Goal: Task Accomplishment & Management: Use online tool/utility

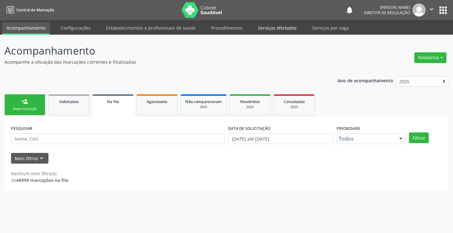
click at [281, 24] on link "Serviços ofertados" at bounding box center [278, 27] width 48 height 11
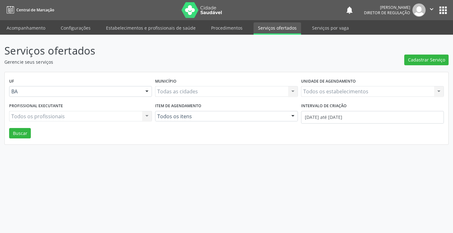
click at [335, 84] on label "Unidade de agendamento" at bounding box center [328, 81] width 55 height 10
click at [334, 87] on div "Todos os estabelecimentos Todos os estabelecimentos Nenhum resultado encontrado…" at bounding box center [372, 91] width 143 height 11
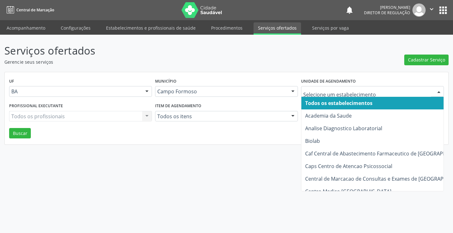
click at [334, 87] on div at bounding box center [372, 91] width 143 height 11
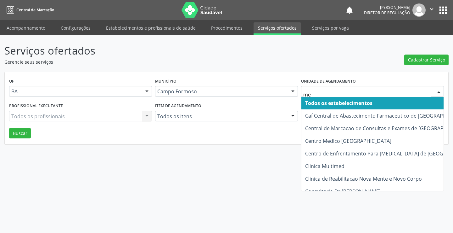
type input "med"
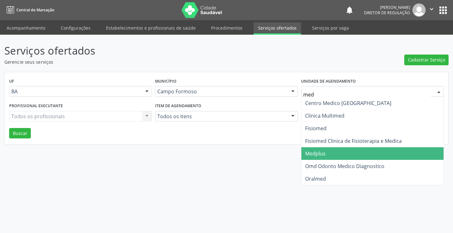
drag, startPoint x: 330, startPoint y: 152, endPoint x: 200, endPoint y: 123, distance: 133.2
click at [329, 152] on span "Medplus" at bounding box center [373, 153] width 142 height 13
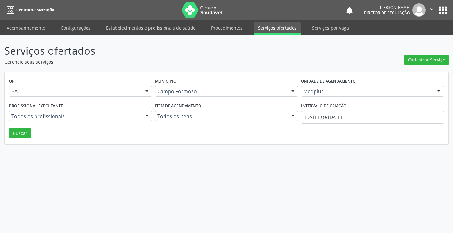
click at [112, 112] on div "Todos os profissionais" at bounding box center [80, 116] width 143 height 11
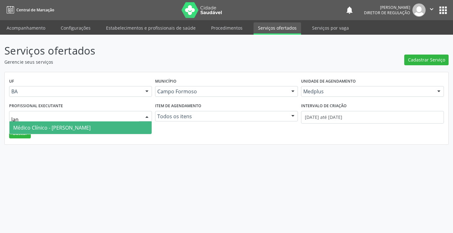
type input "lann"
drag, startPoint x: 104, startPoint y: 131, endPoint x: 247, endPoint y: 130, distance: 143.2
click at [91, 130] on span "Médico Clínico - [PERSON_NAME]" at bounding box center [51, 127] width 77 height 7
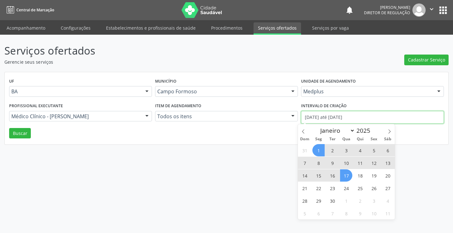
click at [313, 117] on input "[DATE] até [DATE]" at bounding box center [372, 117] width 143 height 13
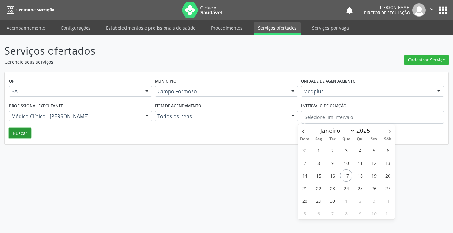
click at [21, 132] on button "Buscar" at bounding box center [20, 133] width 22 height 11
click at [16, 133] on button "Buscar" at bounding box center [20, 133] width 22 height 11
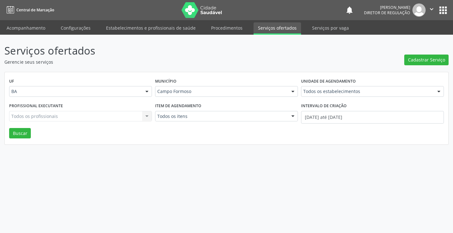
drag, startPoint x: 417, startPoint y: 68, endPoint x: 345, endPoint y: 104, distance: 80.7
click at [415, 69] on div "Serviços ofertados Gerencie seus serviços Cadastrar Serviço UF BA BA Nenhum res…" at bounding box center [226, 94] width 444 height 102
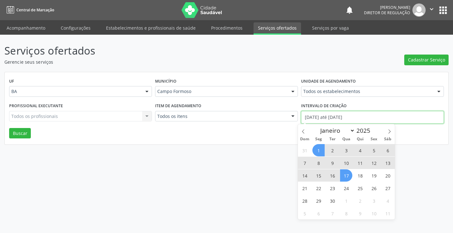
click at [335, 117] on input "[DATE] até [DATE]" at bounding box center [372, 117] width 143 height 13
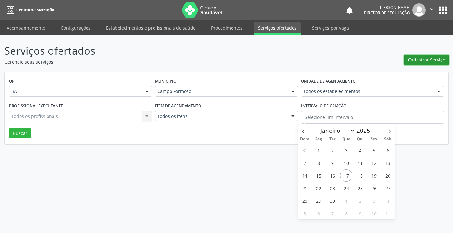
drag, startPoint x: 430, startPoint y: 60, endPoint x: 426, endPoint y: 61, distance: 3.8
click at [426, 61] on span "Cadastrar Serviço" at bounding box center [426, 59] width 37 height 7
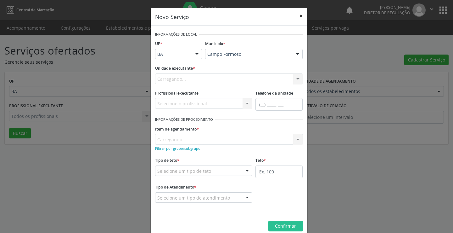
click at [295, 16] on button "×" at bounding box center [301, 15] width 13 height 15
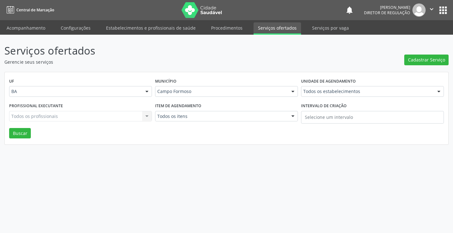
click at [300, 16] on nav "Central de Marcação notifications [PERSON_NAME] Diretor de regulação  Configur…" at bounding box center [226, 10] width 453 height 20
drag, startPoint x: 326, startPoint y: 85, endPoint x: 323, endPoint y: 92, distance: 7.6
click at [326, 86] on label "Unidade de agendamento" at bounding box center [328, 81] width 55 height 10
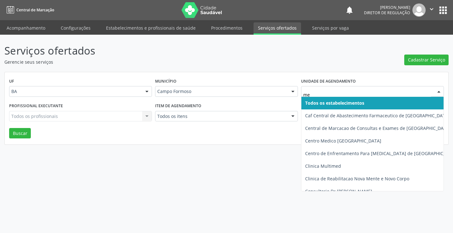
type input "med"
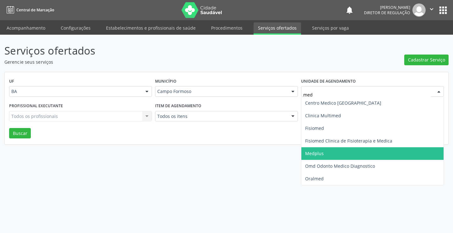
click at [323, 149] on span "Medplus" at bounding box center [373, 153] width 142 height 13
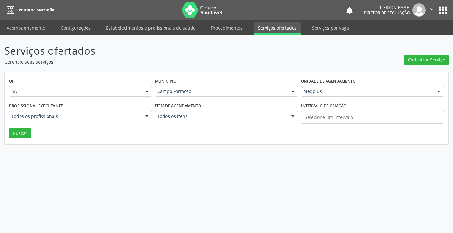
drag, startPoint x: 94, startPoint y: 115, endPoint x: 89, endPoint y: 118, distance: 6.2
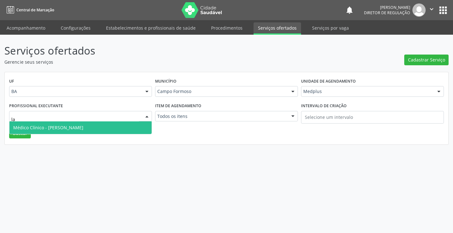
type input "lan"
drag, startPoint x: 133, startPoint y: 127, endPoint x: 63, endPoint y: 133, distance: 70.5
click at [133, 127] on span "Médico Clínico - [PERSON_NAME]" at bounding box center [80, 127] width 142 height 13
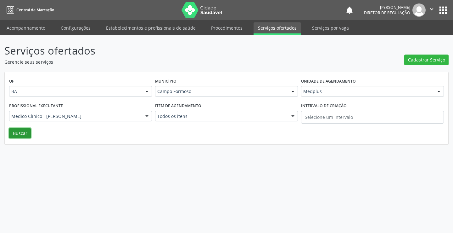
drag, startPoint x: 30, startPoint y: 133, endPoint x: 27, endPoint y: 135, distance: 3.4
click at [29, 134] on button "Buscar" at bounding box center [20, 133] width 22 height 11
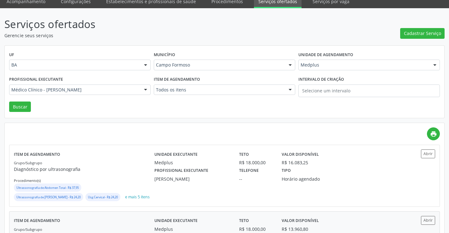
scroll to position [63, 0]
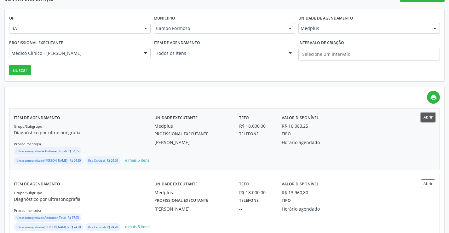
click at [433, 118] on button "Abrir" at bounding box center [428, 117] width 14 height 8
click at [331, 24] on div "Medplus" at bounding box center [368, 28] width 141 height 11
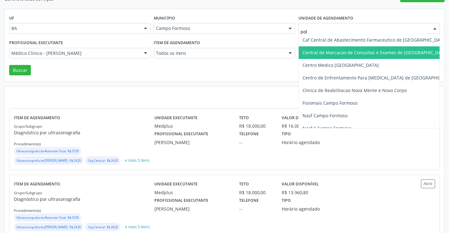
type input "poli"
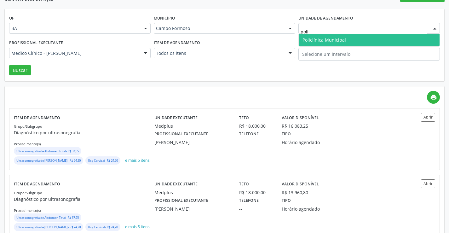
click at [326, 46] on span "Policlínica Municipal" at bounding box center [368, 40] width 141 height 13
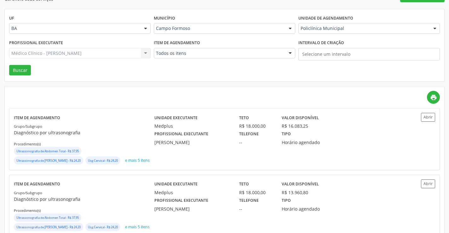
click at [102, 53] on div "[PERSON_NAME] Todos os profissionais Médico Cardiologista - [PERSON_NAME] Junio…" at bounding box center [79, 53] width 141 height 11
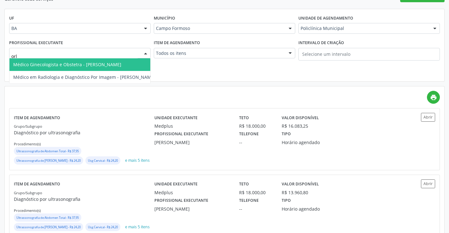
type input "orli"
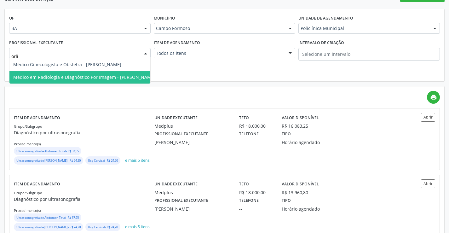
click at [102, 82] on span "Médico em Radiologia e Diagnóstico Por Imagem - [PERSON_NAME]" at bounding box center [84, 77] width 150 height 13
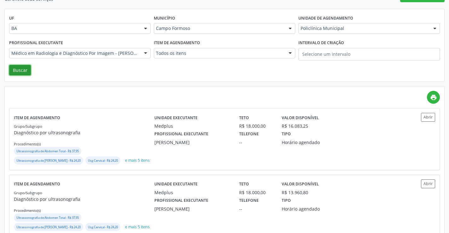
click at [20, 71] on button "Buscar" at bounding box center [20, 70] width 22 height 11
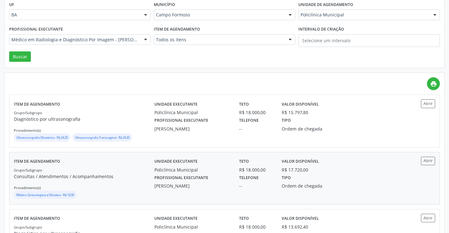
scroll to position [94, 0]
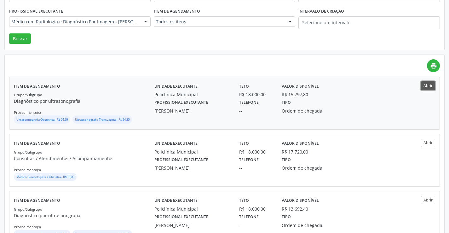
click at [427, 88] on button "Abrir" at bounding box center [428, 85] width 14 height 8
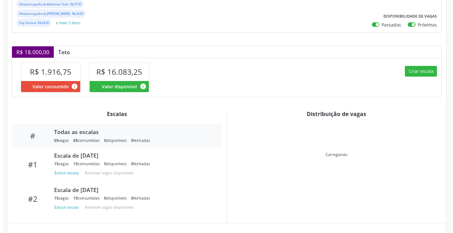
scroll to position [126, 0]
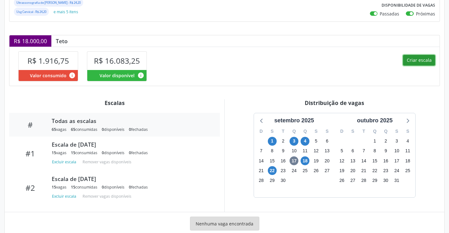
click at [423, 61] on button "Criar escala" at bounding box center [419, 60] width 32 height 11
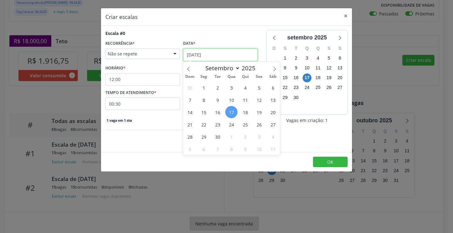
click at [216, 55] on input "17/09/2025" at bounding box center [220, 54] width 75 height 13
click at [237, 124] on span "24" at bounding box center [231, 124] width 12 height 12
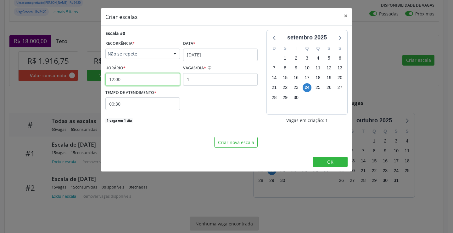
click at [134, 82] on input "12:00" at bounding box center [142, 79] width 75 height 13
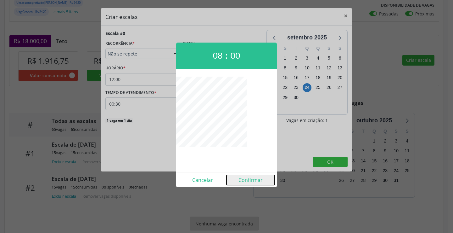
click at [257, 182] on button "Confirmar" at bounding box center [251, 180] width 48 height 10
type input "08:00"
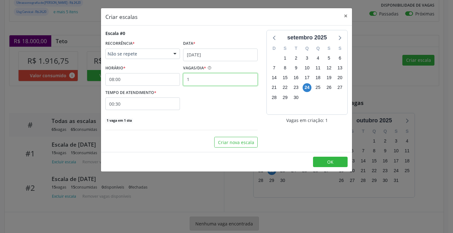
click at [207, 79] on input "1" at bounding box center [220, 79] width 75 height 13
type input "15"
click at [174, 102] on input "00:30" at bounding box center [142, 103] width 75 height 13
click at [199, 120] on span at bounding box center [200, 120] width 4 height 6
type input "00:25"
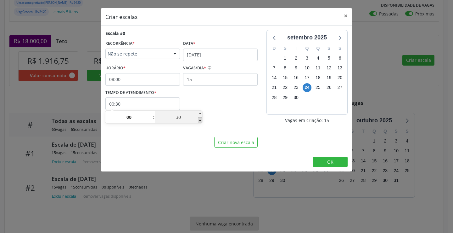
type input "25"
click at [199, 120] on span at bounding box center [200, 120] width 4 height 6
type input "00:20"
type input "20"
click at [199, 120] on span at bounding box center [200, 120] width 4 height 6
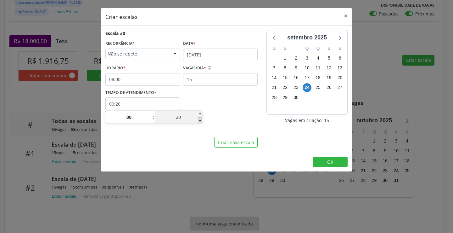
type input "00:15"
type input "15"
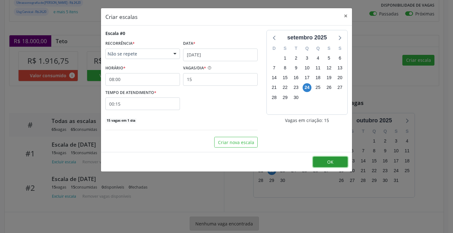
click at [321, 158] on button "OK" at bounding box center [330, 161] width 35 height 11
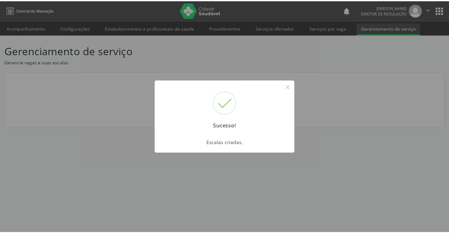
scroll to position [0, 0]
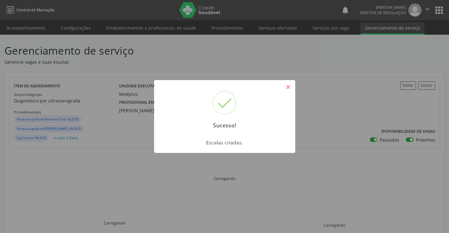
click at [287, 87] on button "×" at bounding box center [288, 87] width 11 height 11
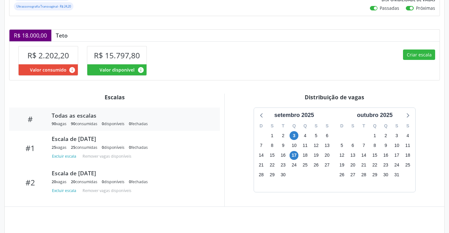
scroll to position [162, 0]
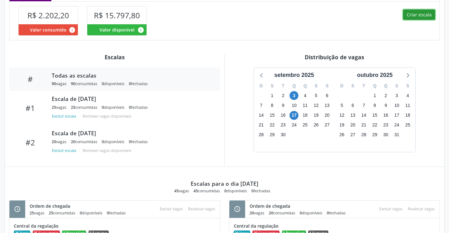
click at [424, 18] on button "Criar escala" at bounding box center [419, 14] width 32 height 11
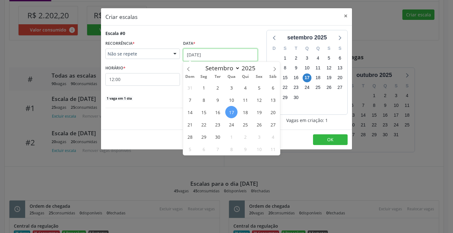
click at [203, 49] on input "17/09/2025" at bounding box center [220, 54] width 75 height 13
click at [237, 123] on span "24" at bounding box center [231, 124] width 12 height 12
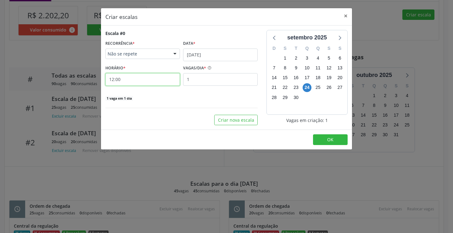
click at [161, 82] on input "12:00" at bounding box center [142, 79] width 75 height 13
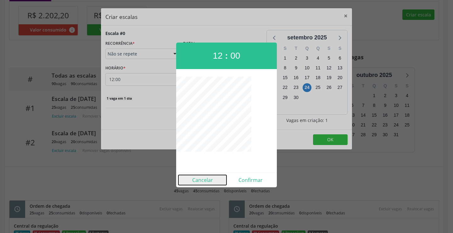
click at [202, 177] on button "Cancelar" at bounding box center [202, 180] width 48 height 10
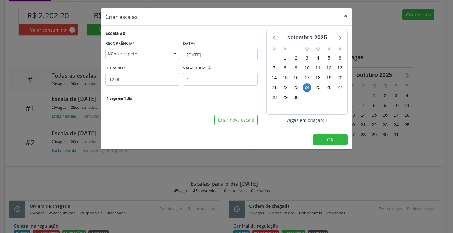
click at [348, 17] on button "×" at bounding box center [346, 15] width 13 height 15
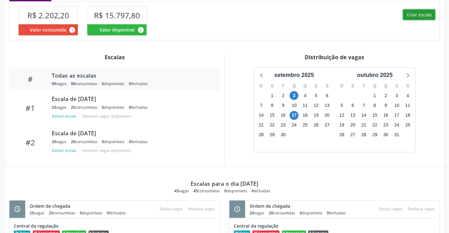
click at [414, 10] on button "Criar escala" at bounding box center [419, 14] width 32 height 11
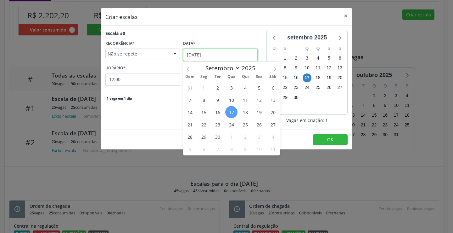
click at [218, 55] on input "17/09/2025" at bounding box center [220, 54] width 75 height 13
click at [230, 119] on span "24" at bounding box center [231, 124] width 12 height 12
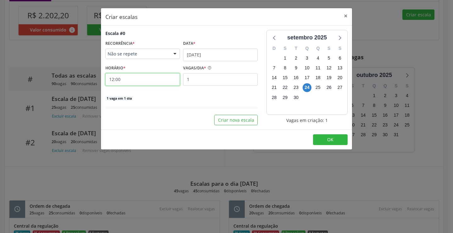
click at [151, 76] on input "12:00" at bounding box center [142, 79] width 75 height 13
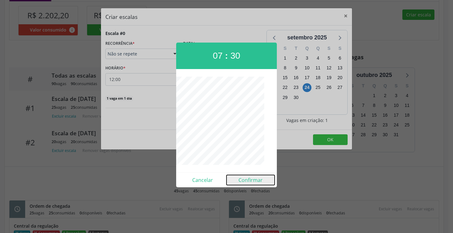
click at [249, 183] on button "Confirmar" at bounding box center [251, 180] width 48 height 10
type input "07:30"
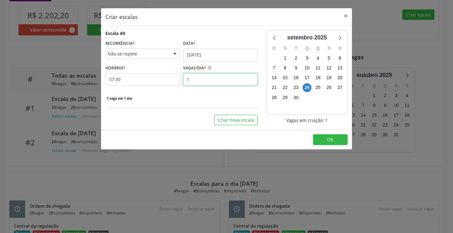
click at [197, 73] on input "1" at bounding box center [220, 79] width 75 height 13
type input "25"
click at [321, 139] on button "OK" at bounding box center [330, 139] width 35 height 11
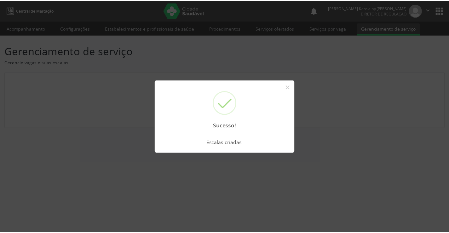
scroll to position [0, 0]
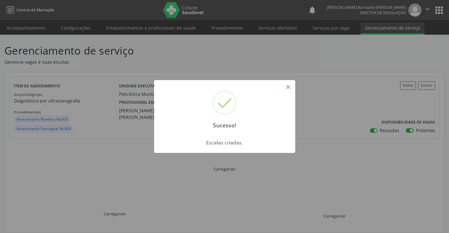
drag, startPoint x: 291, startPoint y: 86, endPoint x: 362, endPoint y: 112, distance: 74.8
click at [292, 87] on button "×" at bounding box center [288, 87] width 11 height 11
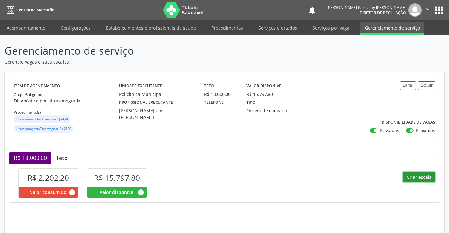
click at [412, 178] on button "Criar escala" at bounding box center [419, 177] width 32 height 11
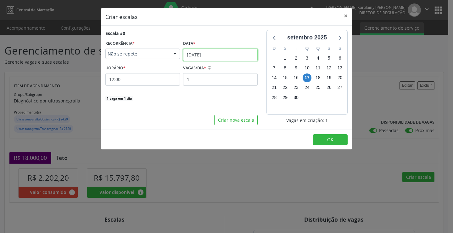
click at [209, 52] on input "17/09/2025" at bounding box center [220, 54] width 75 height 13
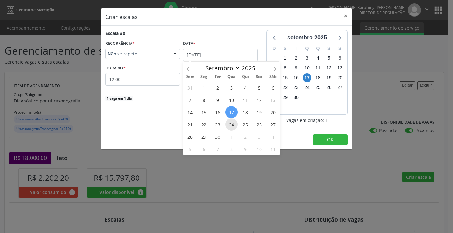
click at [232, 122] on span "24" at bounding box center [231, 124] width 12 height 12
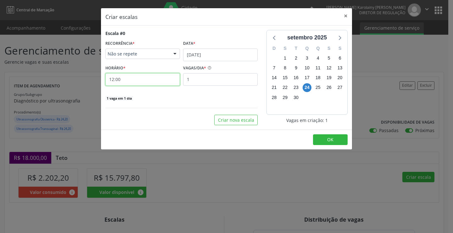
drag, startPoint x: 135, startPoint y: 79, endPoint x: 138, endPoint y: 81, distance: 3.3
click at [138, 81] on input "12:00" at bounding box center [142, 79] width 75 height 13
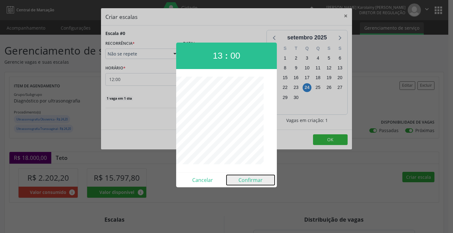
drag, startPoint x: 259, startPoint y: 180, endPoint x: 241, endPoint y: 113, distance: 69.8
click at [259, 179] on button "Confirmar" at bounding box center [251, 180] width 48 height 10
type input "13:00"
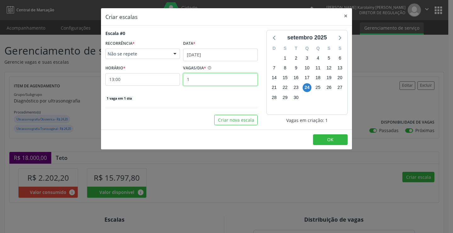
click at [227, 80] on input "1" at bounding box center [220, 79] width 75 height 13
type input "20"
click at [325, 139] on button "OK" at bounding box center [330, 139] width 35 height 11
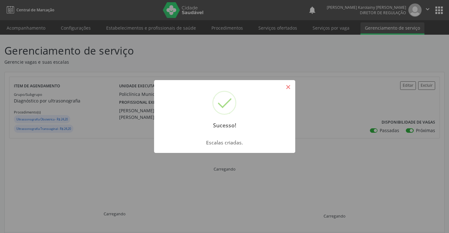
click at [291, 85] on button "×" at bounding box center [288, 87] width 11 height 11
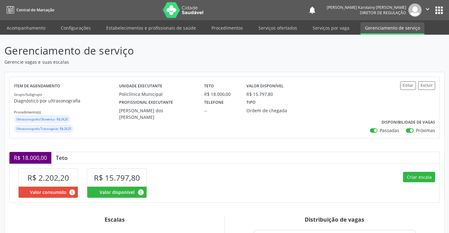
click at [425, 10] on icon "" at bounding box center [427, 9] width 7 height 7
click at [414, 33] on ul "Configurações Sair" at bounding box center [411, 31] width 44 height 27
click at [404, 41] on link "Sair" at bounding box center [410, 38] width 43 height 9
